Goal: Communication & Community: Answer question/provide support

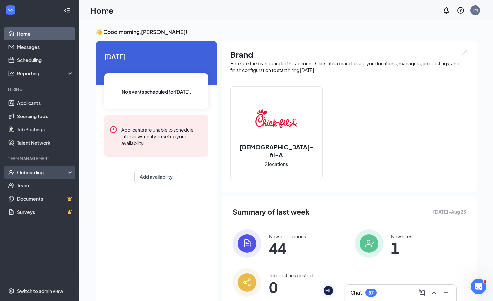
click at [26, 175] on div "Onboarding" at bounding box center [39, 172] width 79 height 13
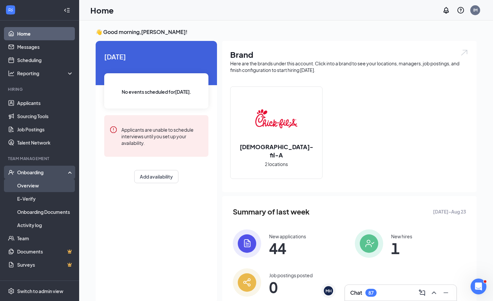
click at [35, 188] on link "Overview" at bounding box center [45, 185] width 56 height 13
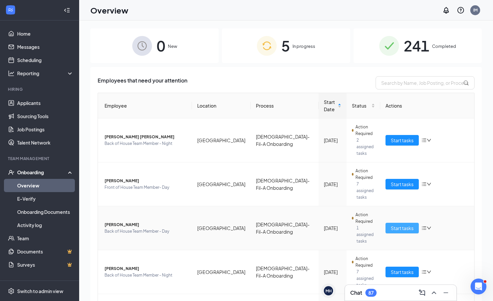
click at [403, 224] on span "Start tasks" at bounding box center [402, 227] width 23 height 7
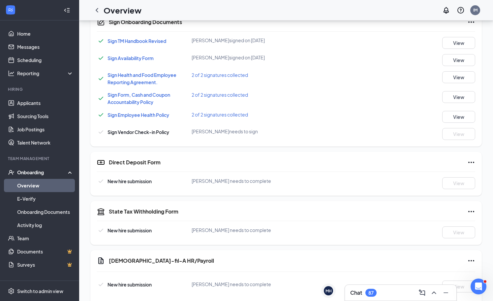
scroll to position [389, 0]
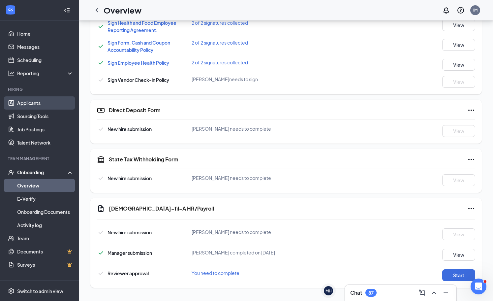
click at [56, 101] on link "Applicants" at bounding box center [45, 102] width 56 height 13
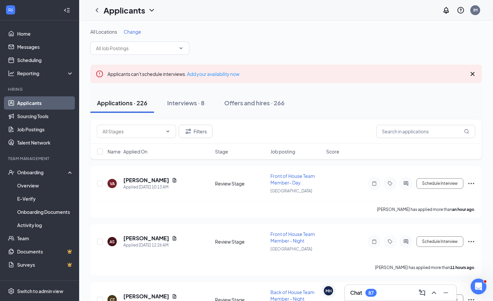
click at [436, 292] on icon "ChevronUp" at bounding box center [434, 293] width 8 height 8
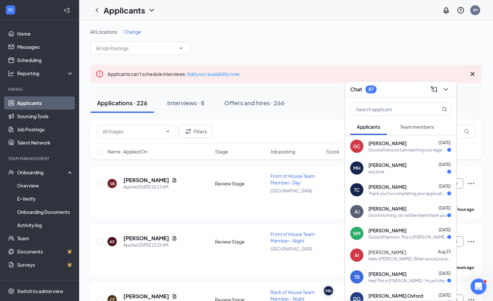
click at [377, 142] on span "[PERSON_NAME]" at bounding box center [387, 143] width 38 height 7
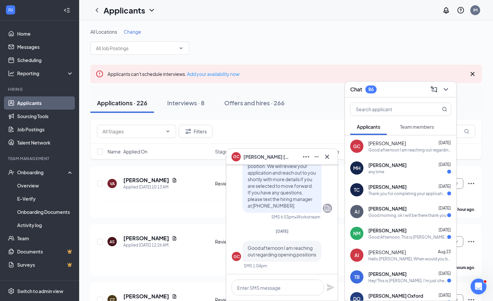
click at [332, 156] on button at bounding box center [327, 156] width 11 height 11
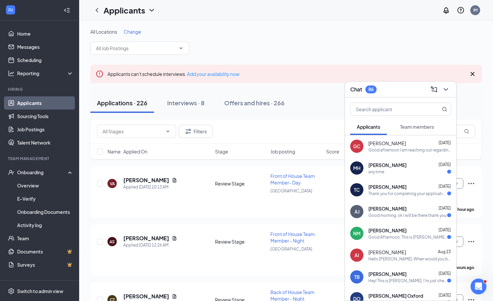
click at [400, 279] on div "Hey! This is [PERSON_NAME]. I'm just checking in to see if there's any updates …" at bounding box center [407, 281] width 79 height 6
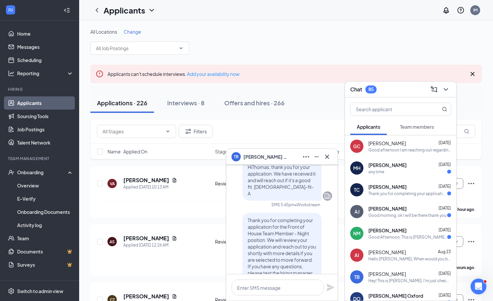
scroll to position [-196, 0]
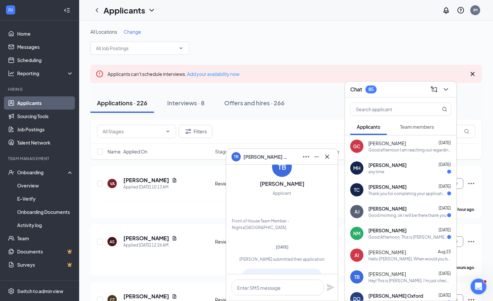
click at [327, 150] on div "TB [PERSON_NAME]" at bounding box center [281, 157] width 111 height 16
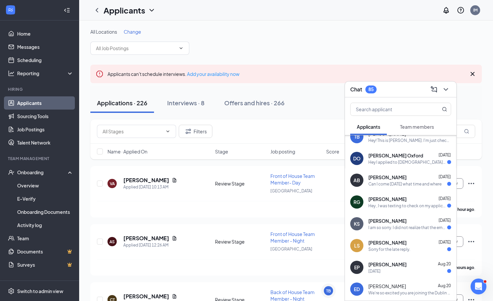
scroll to position [140, 0]
click at [359, 90] on h3 "Chat" at bounding box center [356, 89] width 12 height 7
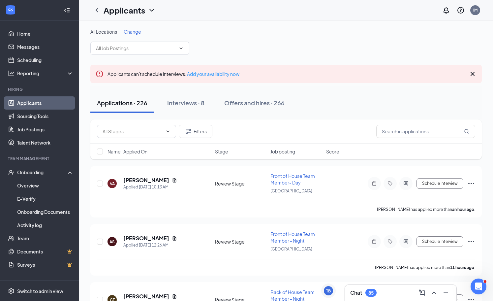
click at [368, 294] on div "85" at bounding box center [370, 293] width 11 height 8
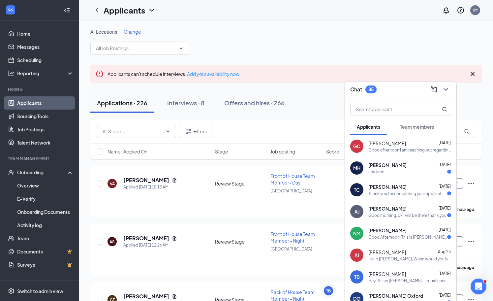
click at [383, 173] on div "any time" at bounding box center [376, 172] width 16 height 6
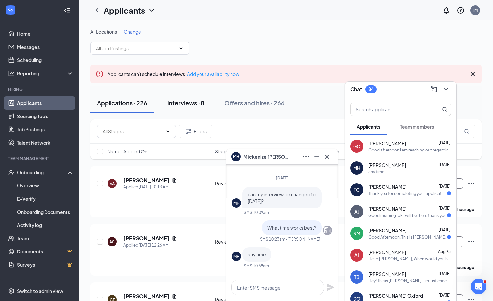
click at [187, 99] on div "Interviews · 8" at bounding box center [185, 103] width 37 height 8
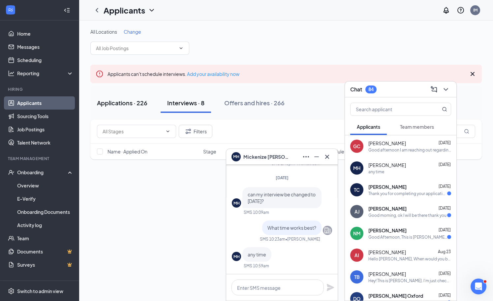
click at [139, 106] on div "Applications · 226" at bounding box center [122, 103] width 50 height 8
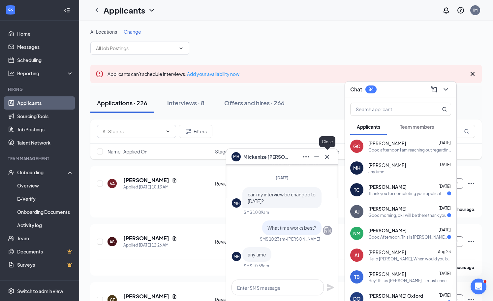
click at [327, 157] on icon "Cross" at bounding box center [327, 156] width 4 height 4
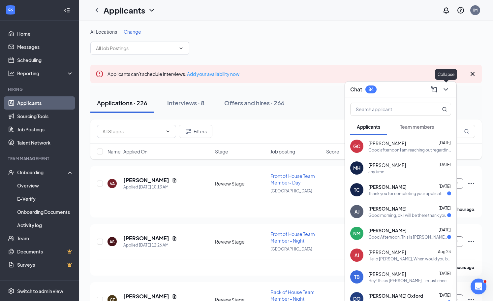
click at [444, 84] on button at bounding box center [446, 89] width 11 height 11
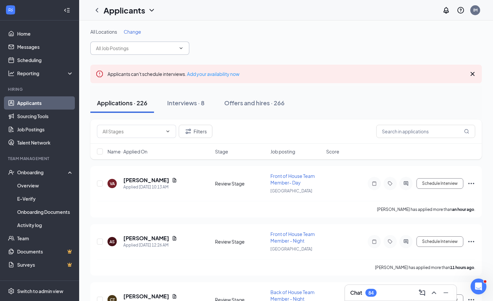
click at [130, 51] on input "text" at bounding box center [136, 48] width 80 height 7
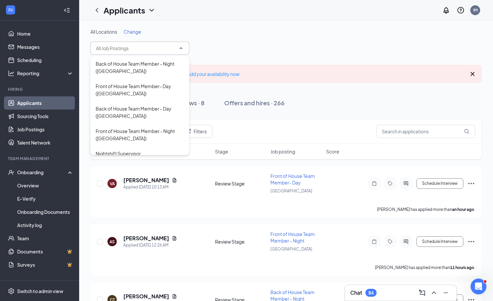
click at [130, 31] on span "Change" at bounding box center [132, 32] width 17 height 6
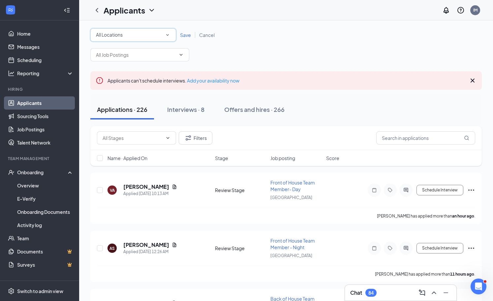
click at [121, 33] on span "All Locations" at bounding box center [109, 35] width 27 height 6
click at [116, 67] on div "[GEOGRAPHIC_DATA]" at bounding box center [133, 69] width 75 height 8
click at [183, 36] on span "Save" at bounding box center [185, 35] width 11 height 6
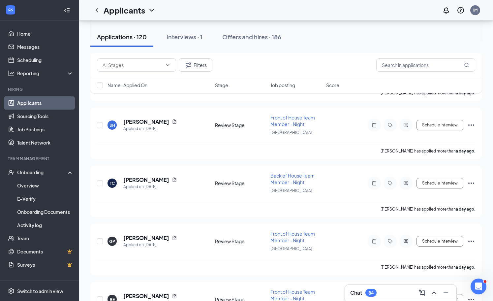
scroll to position [415, 0]
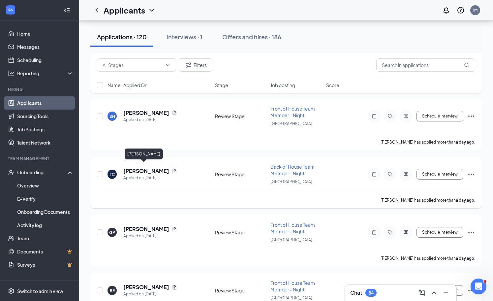
click at [141, 168] on h5 "[PERSON_NAME]" at bounding box center [146, 170] width 46 height 7
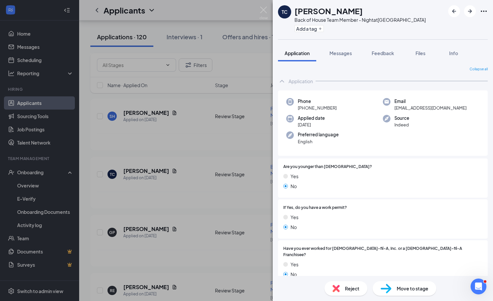
click at [352, 66] on div "Collapse all Application Phone [PHONE_NUMBER] Email [EMAIL_ADDRESS][DOMAIN_NAME…" at bounding box center [383, 168] width 220 height 214
click at [346, 56] on button "Messages" at bounding box center [341, 53] width 36 height 16
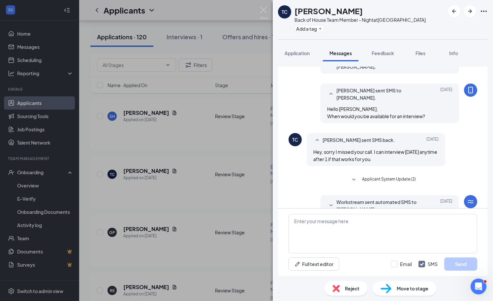
scroll to position [159, 0]
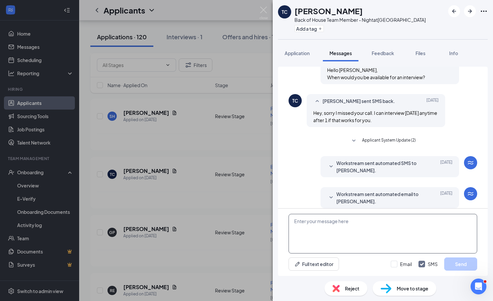
click at [358, 234] on textarea at bounding box center [383, 234] width 189 height 40
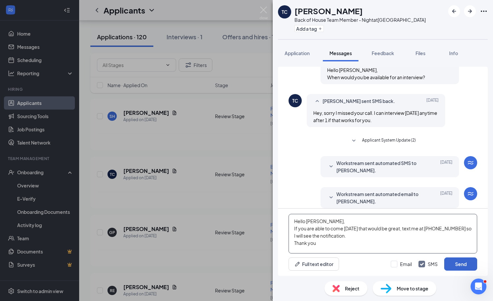
type textarea "Hello [PERSON_NAME], If you are able to come [DATE] that would be great, text m…"
click at [466, 261] on button "Send" at bounding box center [460, 263] width 33 height 13
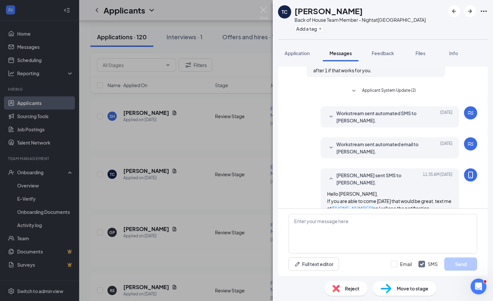
scroll to position [216, 0]
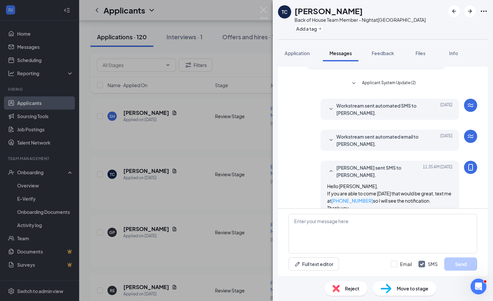
click at [262, 6] on div "TC [PERSON_NAME] Back of House Team Member - Night at [GEOGRAPHIC_DATA] Add a t…" at bounding box center [246, 150] width 493 height 301
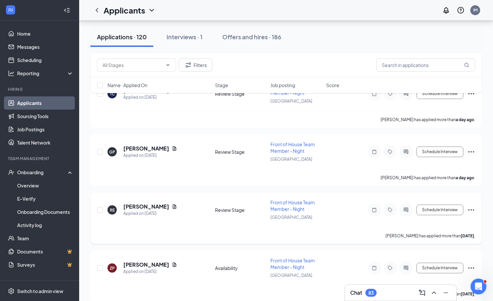
scroll to position [584, 0]
